Goal: Information Seeking & Learning: Compare options

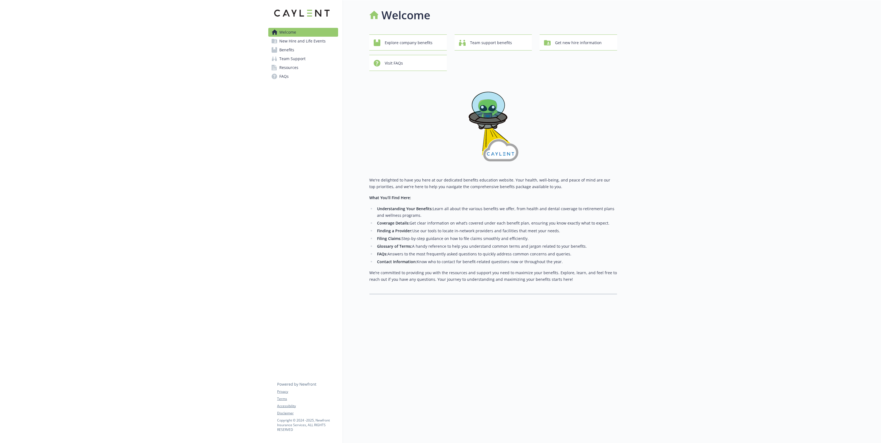
click at [286, 50] on span "Benefits" at bounding box center [286, 50] width 15 height 9
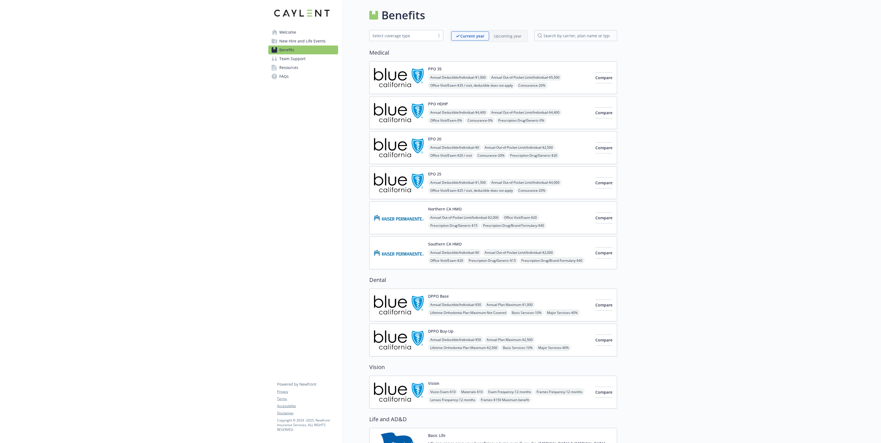
click at [429, 36] on div "Select coverage type" at bounding box center [402, 36] width 60 height 6
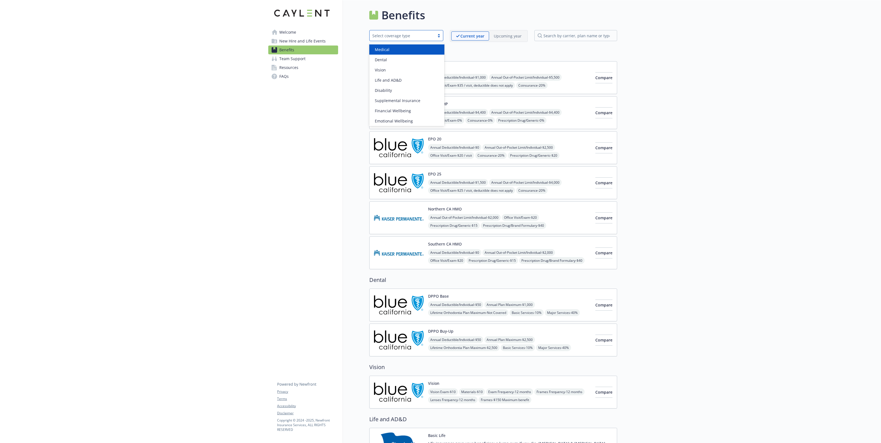
click at [483, 49] on h2 "Medical" at bounding box center [493, 53] width 248 height 8
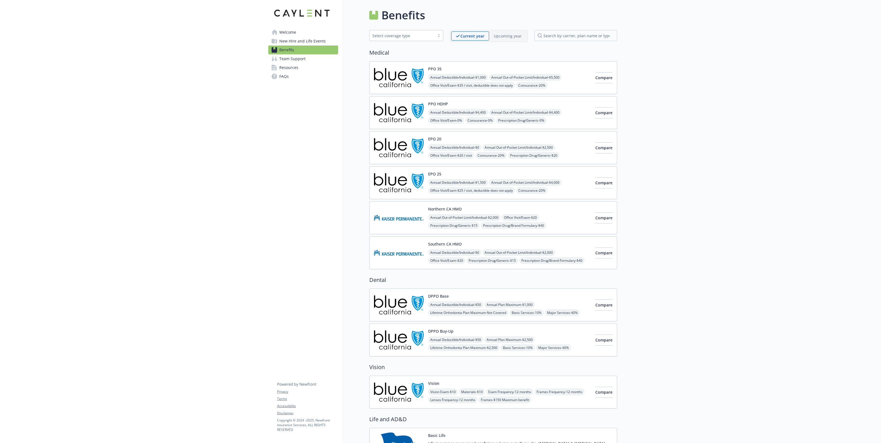
click at [419, 40] on div "Select coverage type" at bounding box center [406, 35] width 74 height 11
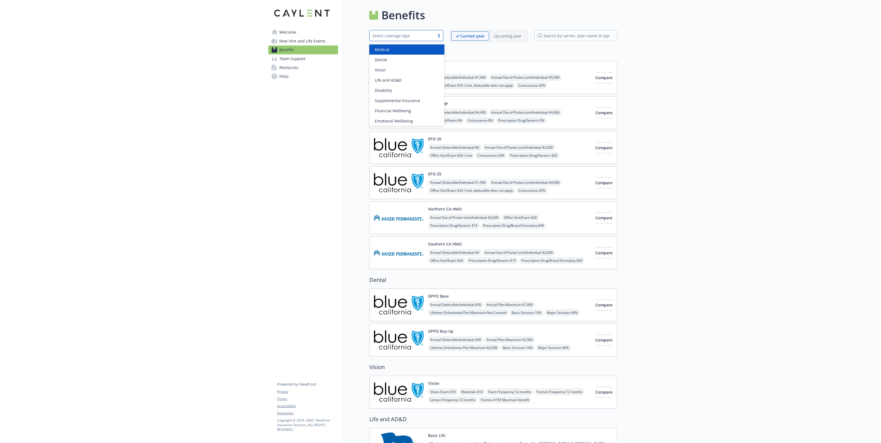
click at [408, 50] on div "Medical" at bounding box center [407, 50] width 68 height 6
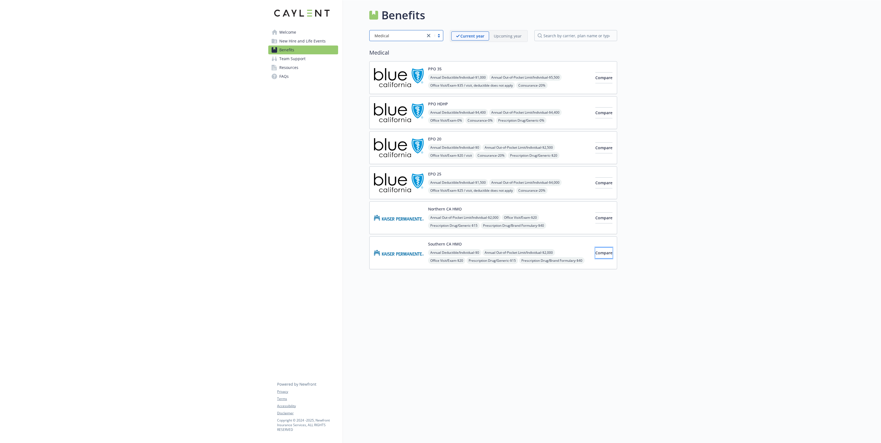
click at [596, 253] on button "Compare" at bounding box center [604, 253] width 17 height 11
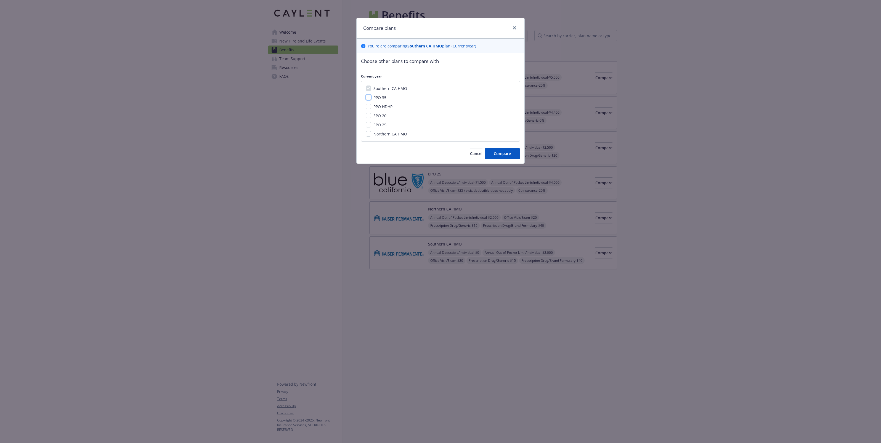
click at [367, 97] on input "PPO 35" at bounding box center [369, 98] width 6 height 6
checkbox input "true"
click at [370, 114] on input "EPO 20" at bounding box center [369, 116] width 6 height 6
click at [369, 121] on input "EPO 20" at bounding box center [369, 122] width 6 height 6
checkbox input "false"
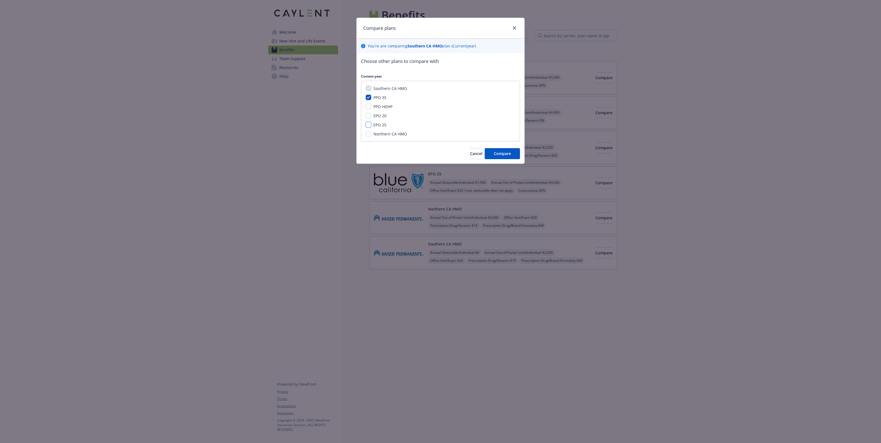
click at [369, 127] on input "EPO 25" at bounding box center [369, 125] width 6 height 6
checkbox input "true"
click at [496, 158] on span "Compare" at bounding box center [502, 159] width 17 height 5
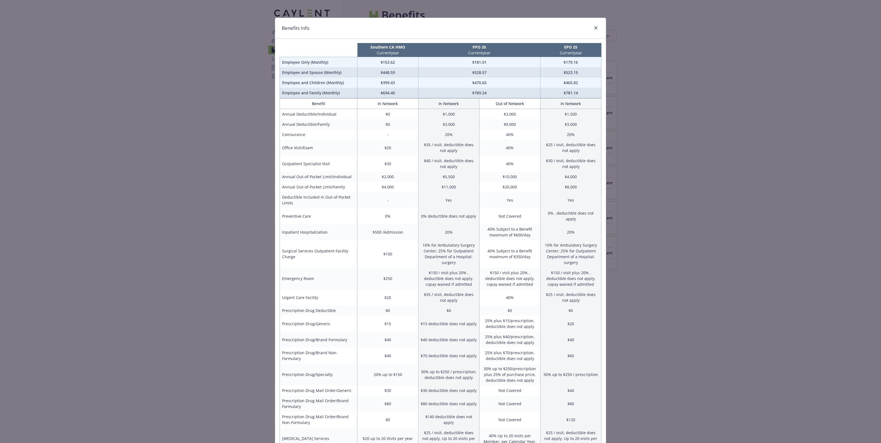
click at [593, 30] on div "compare plan details" at bounding box center [595, 28] width 9 height 7
click at [594, 28] on link "close" at bounding box center [596, 28] width 7 height 7
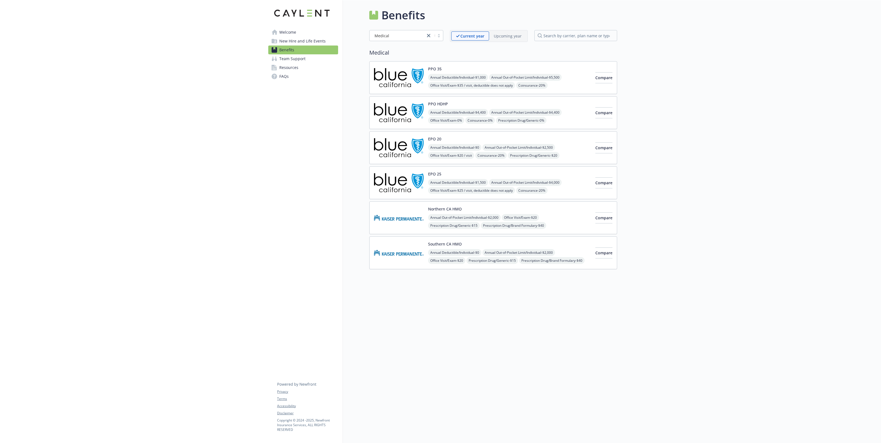
click at [501, 36] on p "Upcoming year" at bounding box center [508, 36] width 28 height 6
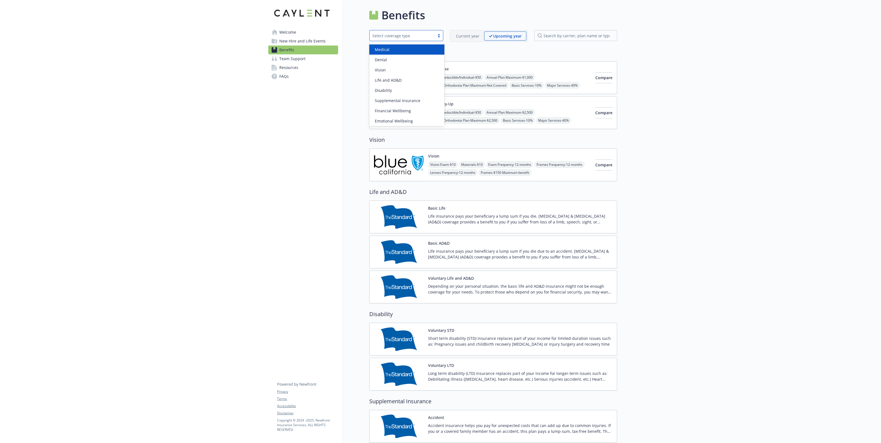
click at [417, 39] on div "Select coverage type" at bounding box center [406, 35] width 74 height 11
click at [407, 48] on div "Medical" at bounding box center [407, 50] width 68 height 6
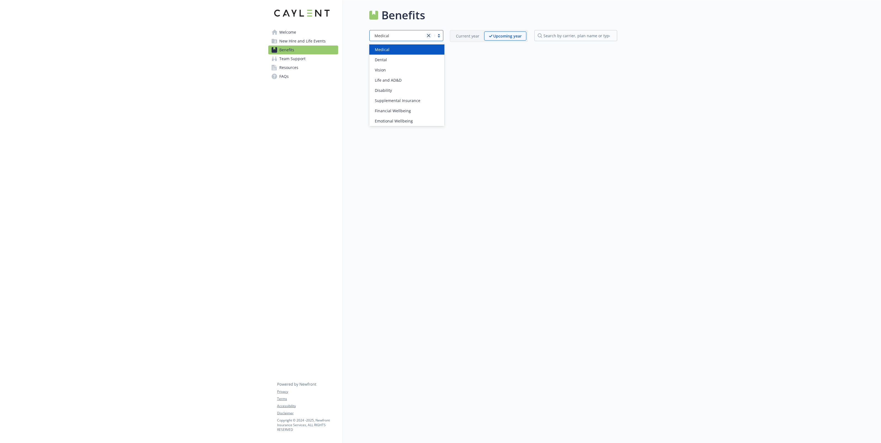
click at [430, 35] on icon "close" at bounding box center [428, 35] width 3 height 3
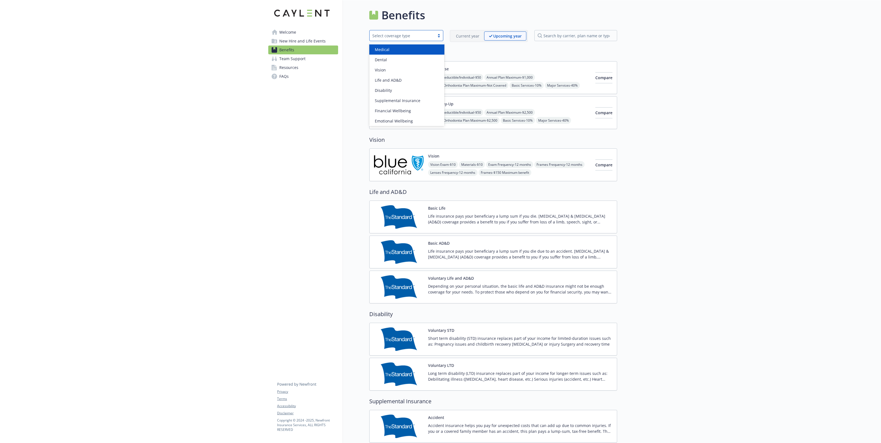
click at [472, 43] on div "Benefits All selected options have been cleared. option Medical focused, 1 of 9…" at bounding box center [493, 286] width 248 height 559
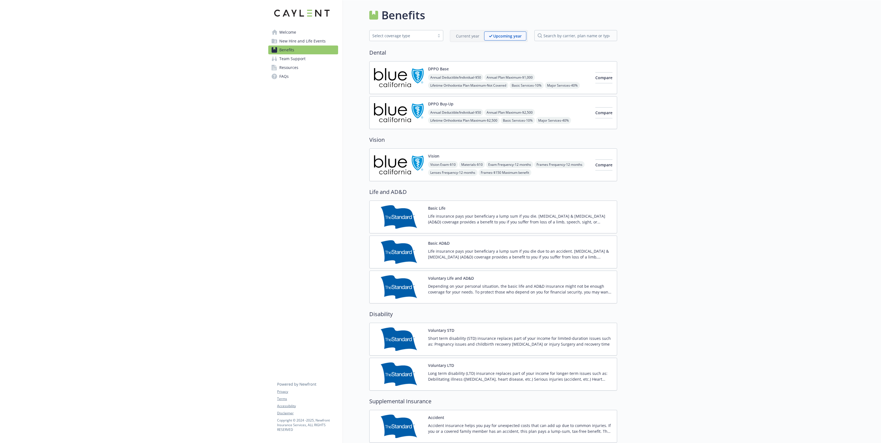
click at [465, 36] on p "Current year" at bounding box center [467, 36] width 23 height 6
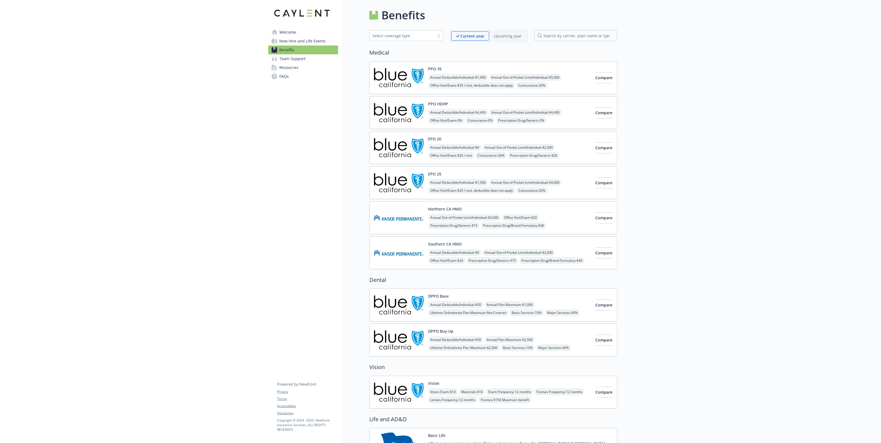
click at [501, 35] on p "Upcoming year" at bounding box center [508, 36] width 28 height 6
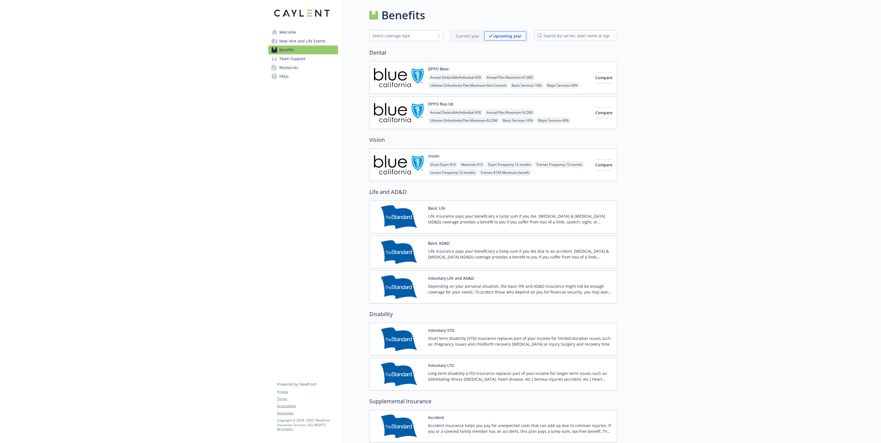
click at [470, 35] on p "Current year" at bounding box center [467, 36] width 23 height 6
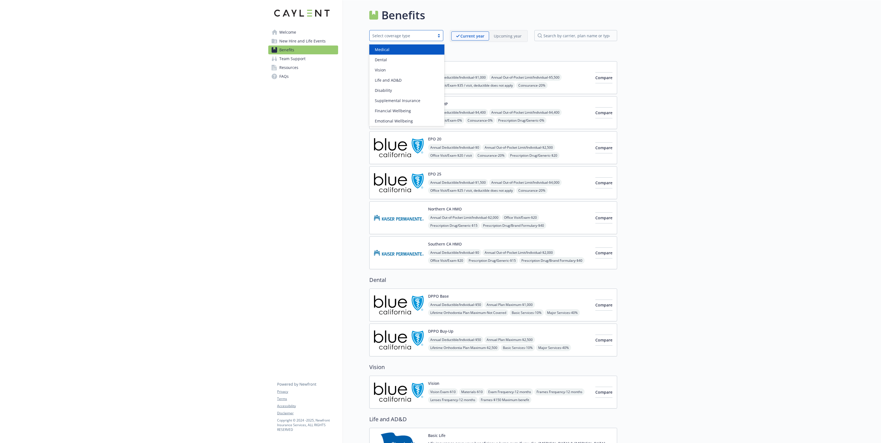
click at [428, 38] on div "Select coverage type" at bounding box center [402, 36] width 60 height 6
click at [416, 56] on div "Dental" at bounding box center [406, 60] width 75 height 10
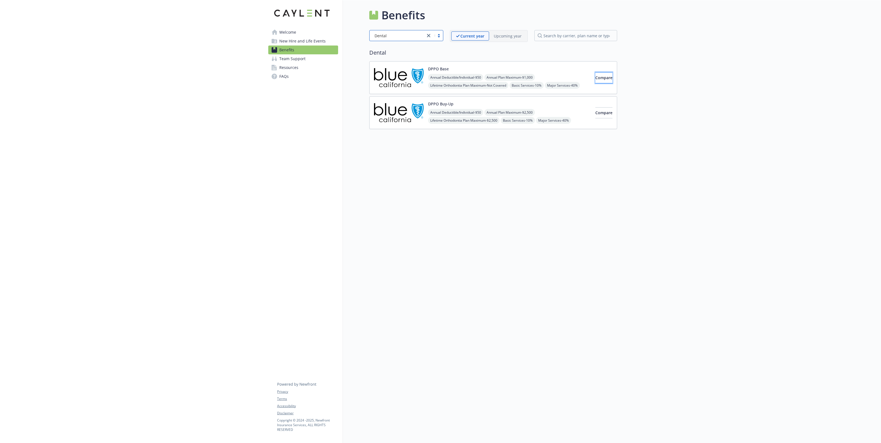
click at [596, 76] on span "Compare" at bounding box center [604, 77] width 17 height 5
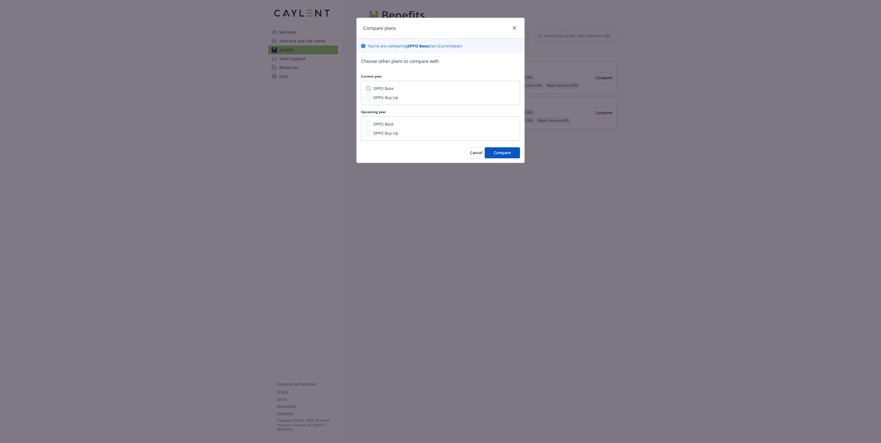
click at [390, 100] on span "DPPO Buy-Up" at bounding box center [386, 97] width 25 height 5
click at [371, 100] on input "DPPO Buy-Up" at bounding box center [369, 98] width 6 height 6
click at [383, 124] on span "DPPO Base" at bounding box center [384, 123] width 20 height 5
click at [382, 132] on span "DPPO Buy-Up" at bounding box center [386, 133] width 25 height 5
click at [371, 100] on input "DPPO Buy-Up" at bounding box center [369, 98] width 6 height 6
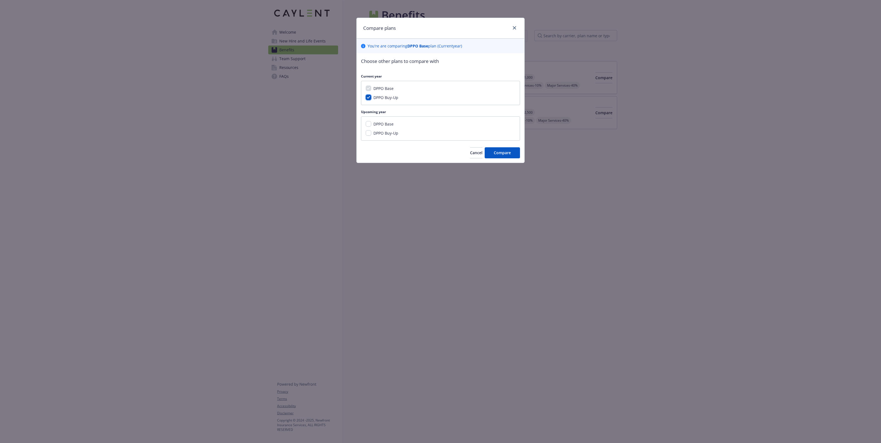
checkbox input "false"
click at [366, 123] on input "DPPO Base" at bounding box center [369, 124] width 6 height 6
checkbox input "true"
click at [366, 131] on input "DPPO Buy-Up" at bounding box center [369, 133] width 6 height 6
checkbox input "true"
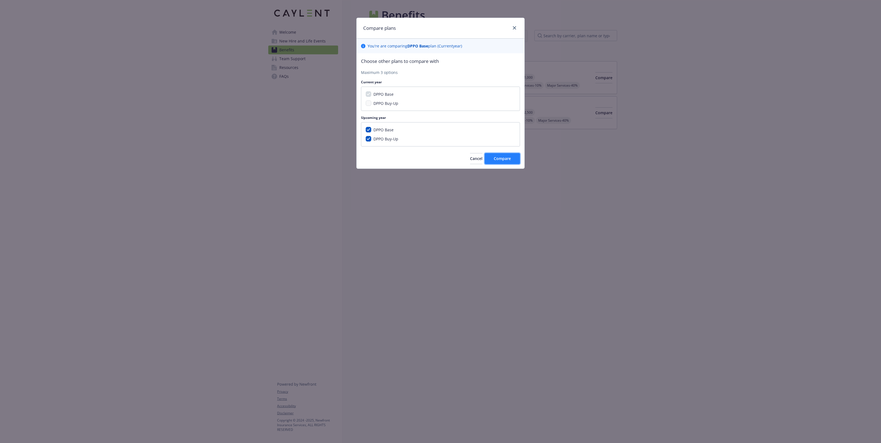
click at [502, 157] on span "Compare" at bounding box center [502, 158] width 17 height 5
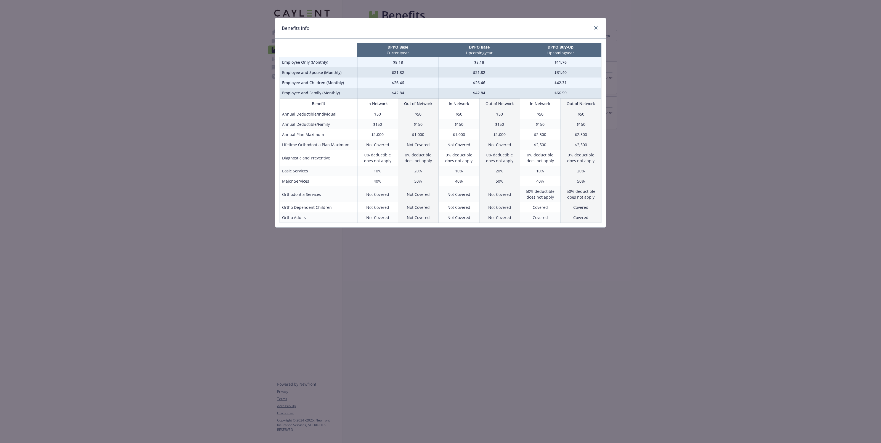
click at [637, 92] on div "Benefits Info DPPO Base Current year DPPO Base Upcoming year DPPO Buy-Up Upcomi…" at bounding box center [440, 221] width 881 height 443
